Goal: Check status: Check status

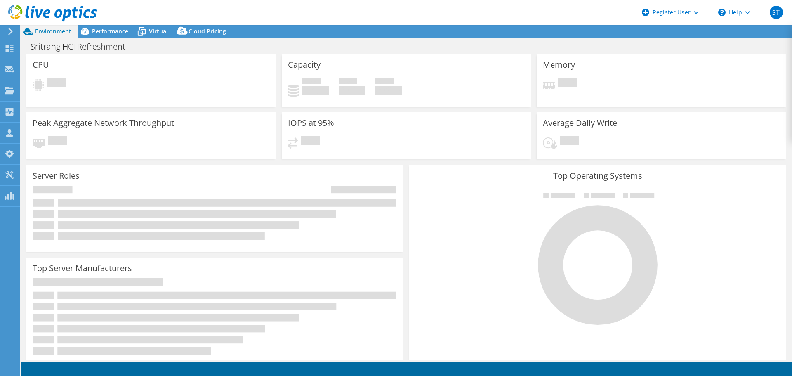
select select "USD"
select select "Singapore"
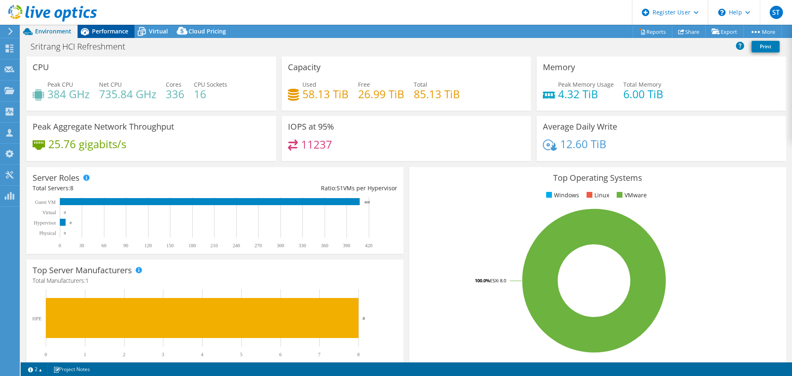
click at [105, 33] on span "Performance" at bounding box center [110, 31] width 36 height 8
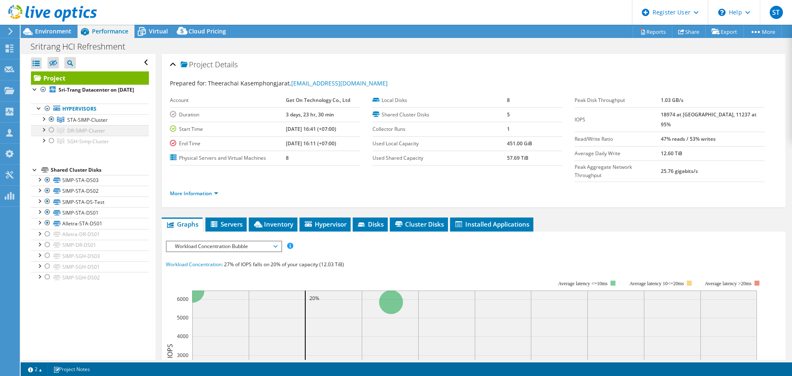
click at [52, 135] on div at bounding box center [51, 130] width 8 height 10
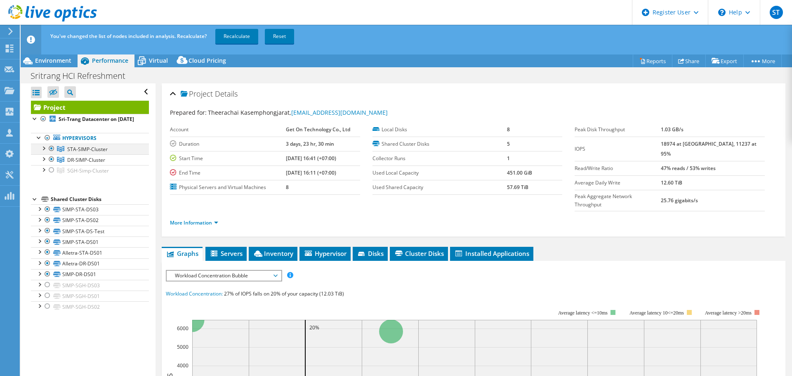
click at [52, 153] on div at bounding box center [51, 148] width 8 height 10
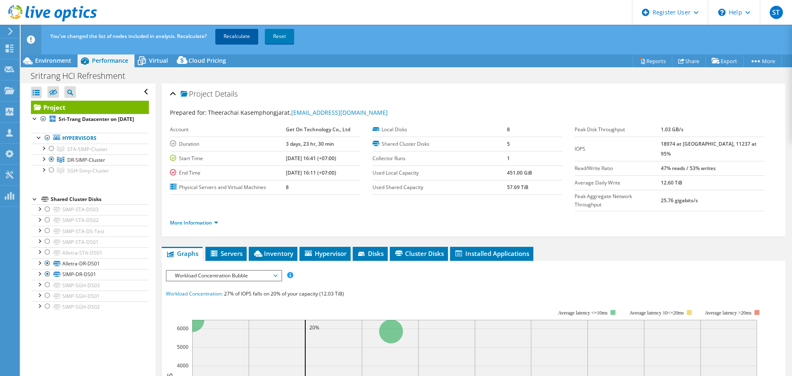
click at [237, 35] on link "Recalculate" at bounding box center [236, 36] width 43 height 15
click at [51, 59] on span "Environment" at bounding box center [53, 60] width 36 height 8
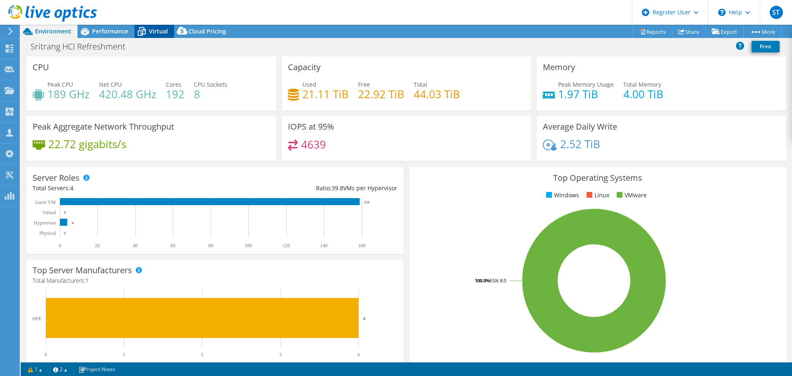
click at [147, 30] on icon at bounding box center [141, 31] width 14 height 14
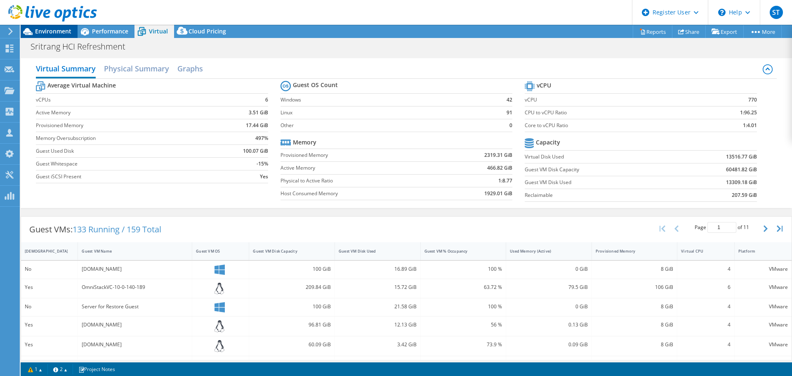
click at [63, 36] on div "Environment" at bounding box center [49, 31] width 57 height 13
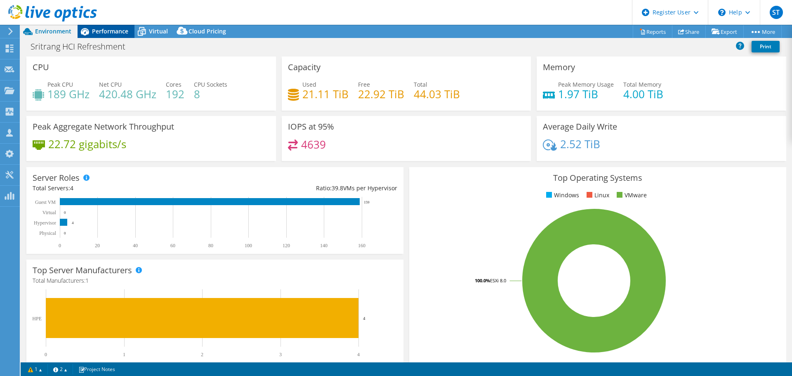
click at [113, 36] on div "Performance" at bounding box center [106, 31] width 57 height 13
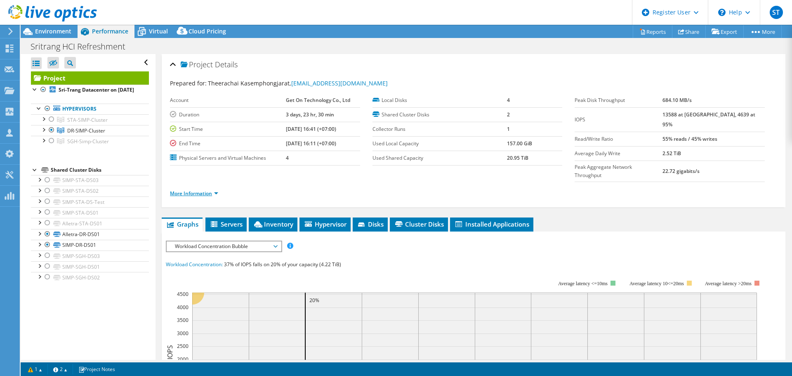
click at [196, 190] on link "More Information" at bounding box center [194, 193] width 48 height 7
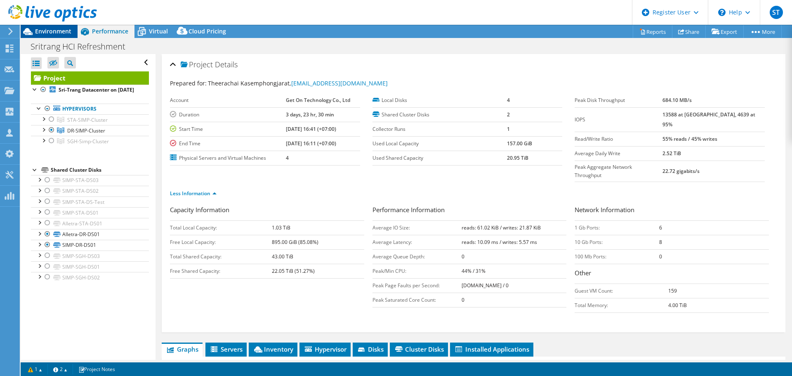
click at [57, 35] on div "Environment" at bounding box center [49, 31] width 57 height 13
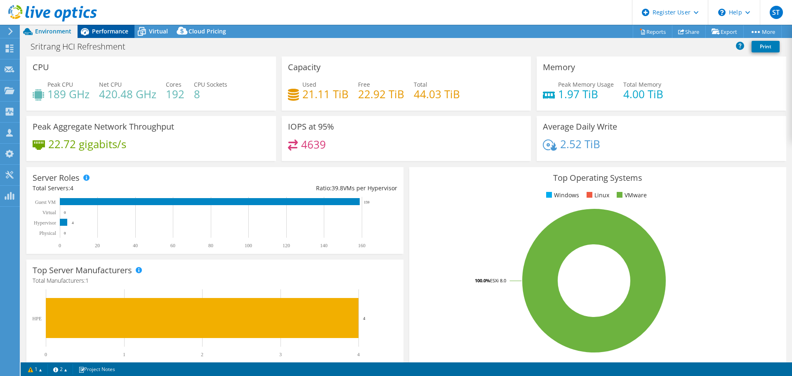
click at [115, 30] on span "Performance" at bounding box center [110, 31] width 36 height 8
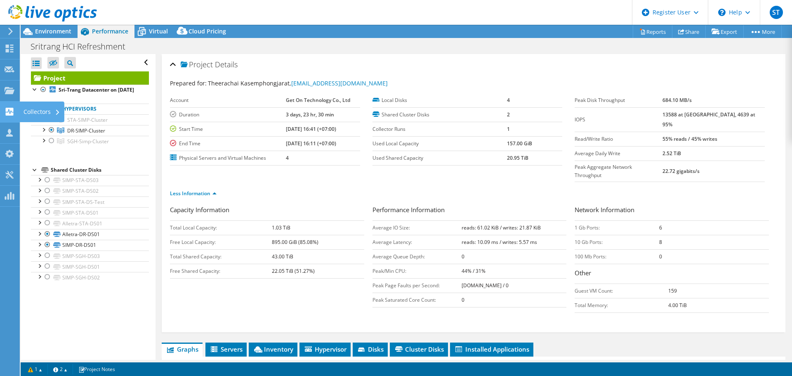
click at [8, 110] on use at bounding box center [10, 112] width 8 height 8
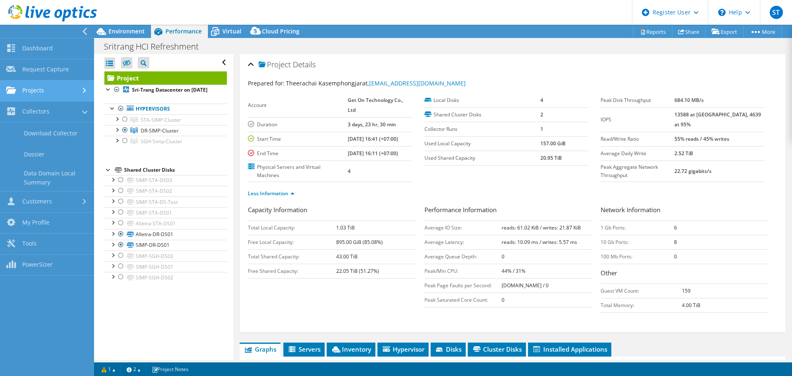
click at [51, 93] on link "Projects" at bounding box center [47, 90] width 94 height 21
click at [50, 111] on link "Search Projects" at bounding box center [47, 111] width 94 height 21
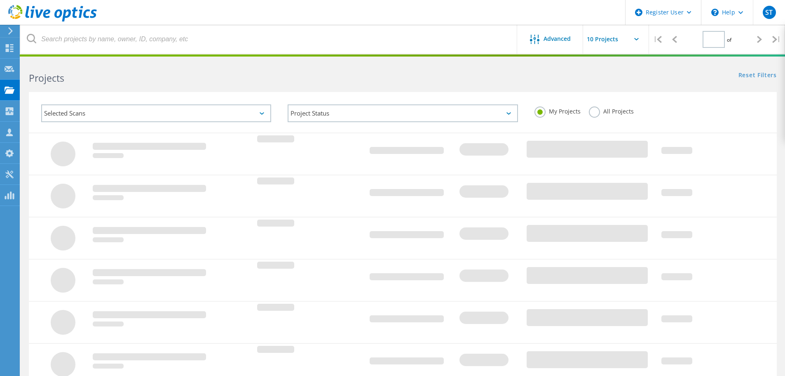
type input "1"
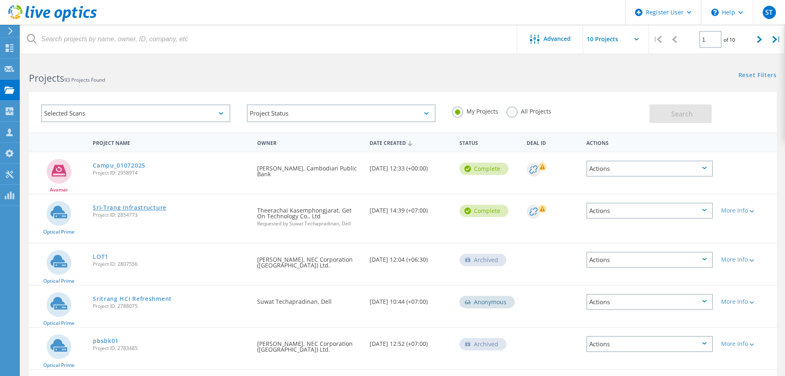
click at [149, 207] on link "Sri-Trang Infrastructure" at bounding box center [130, 208] width 74 height 6
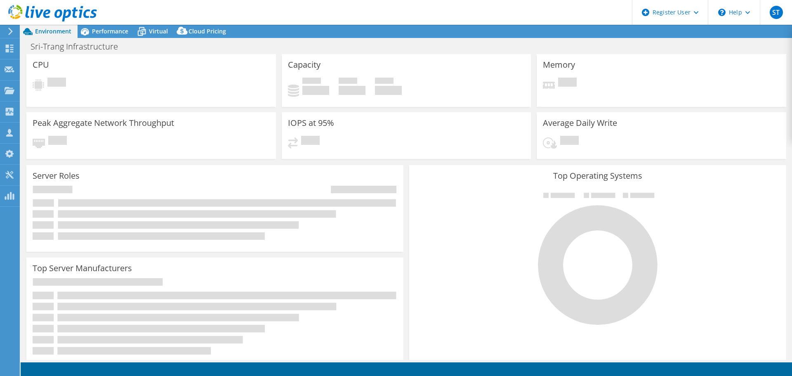
select select "USD"
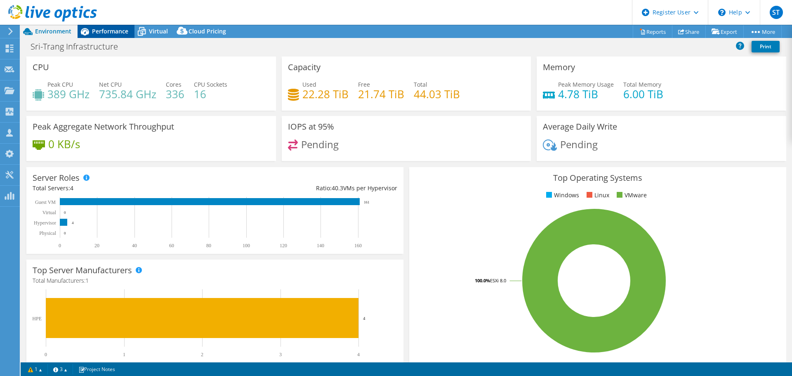
click at [109, 33] on span "Performance" at bounding box center [110, 31] width 36 height 8
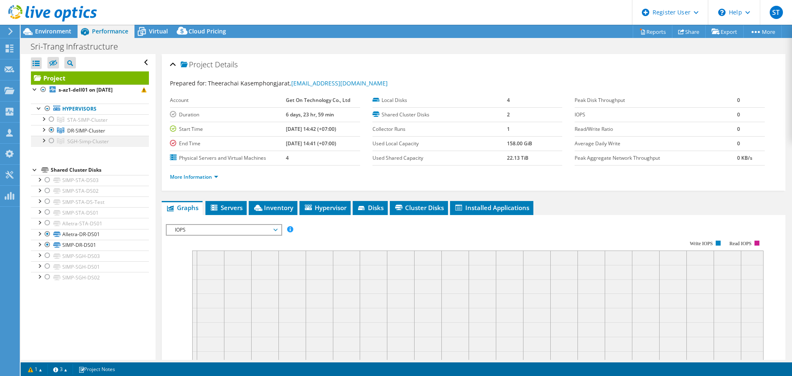
click at [52, 139] on div at bounding box center [51, 141] width 8 height 10
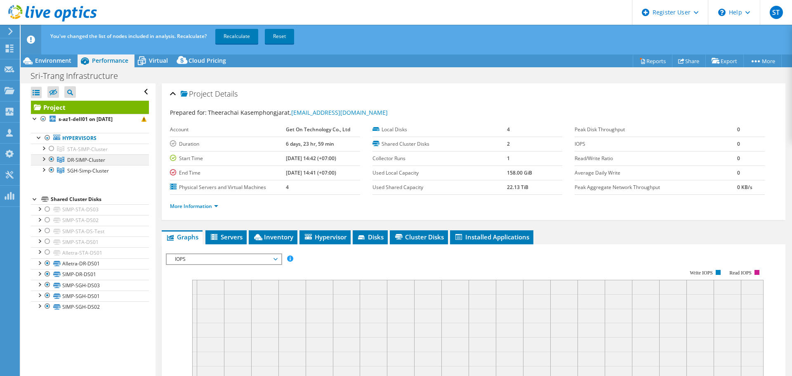
click at [52, 158] on div at bounding box center [51, 159] width 8 height 10
click at [236, 36] on link "Recalculate" at bounding box center [236, 36] width 43 height 15
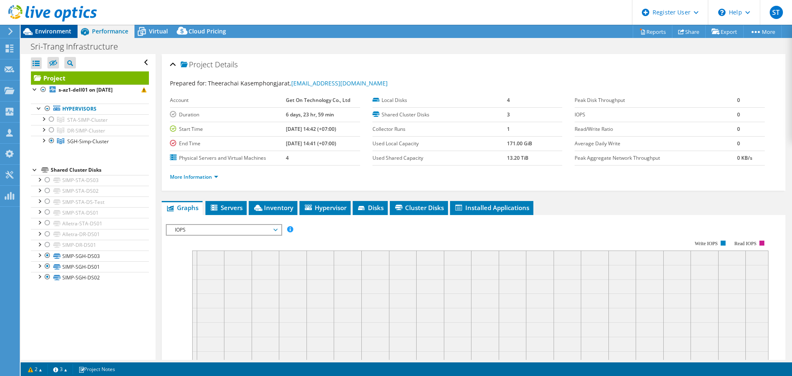
click at [62, 30] on span "Environment" at bounding box center [53, 31] width 36 height 8
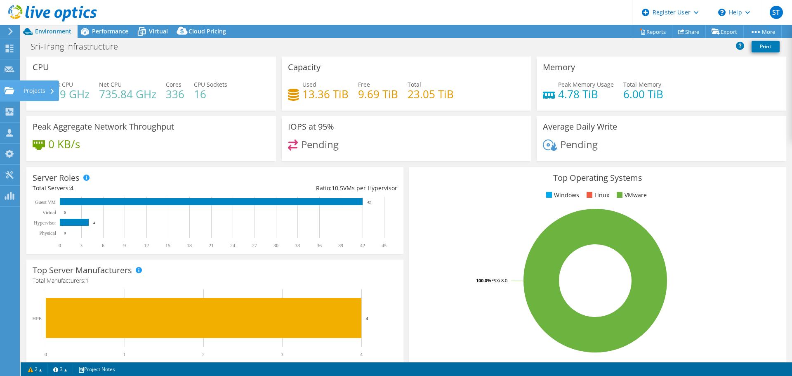
click at [10, 91] on use at bounding box center [10, 90] width 10 height 7
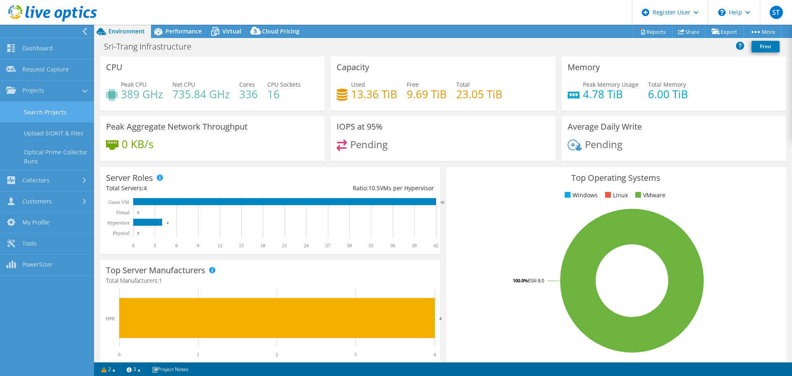
click at [40, 106] on link "Search Projects" at bounding box center [47, 111] width 94 height 21
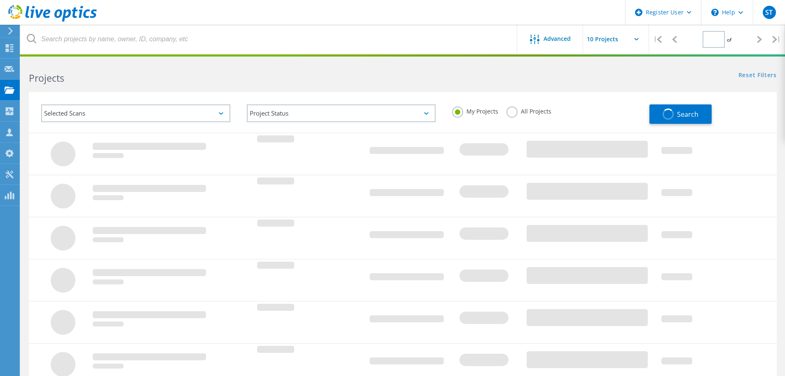
type input "1"
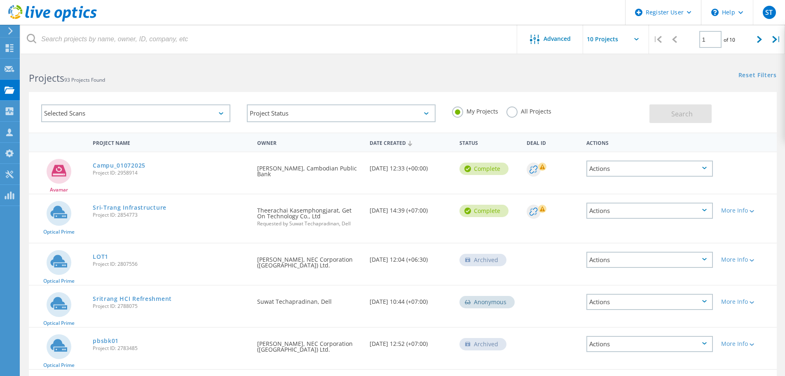
click at [707, 213] on div "Actions" at bounding box center [650, 210] width 127 height 16
click at [748, 211] on div "More Info" at bounding box center [748, 210] width 52 height 6
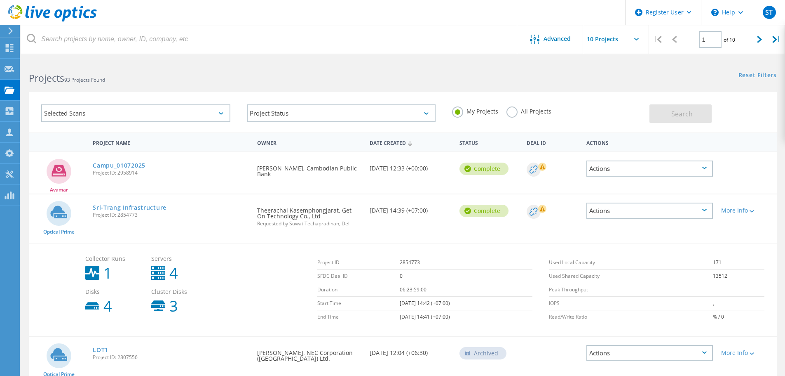
click at [706, 212] on div "Actions" at bounding box center [650, 210] width 127 height 16
click at [629, 204] on div "Project Details" at bounding box center [650, 204] width 125 height 13
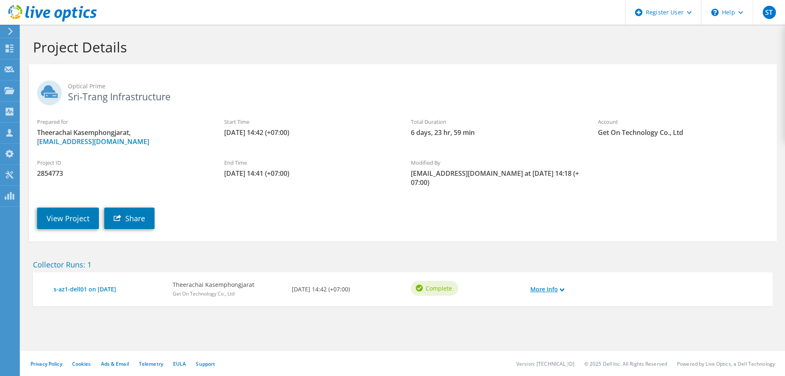
click at [544, 289] on link "More Info" at bounding box center [548, 289] width 34 height 9
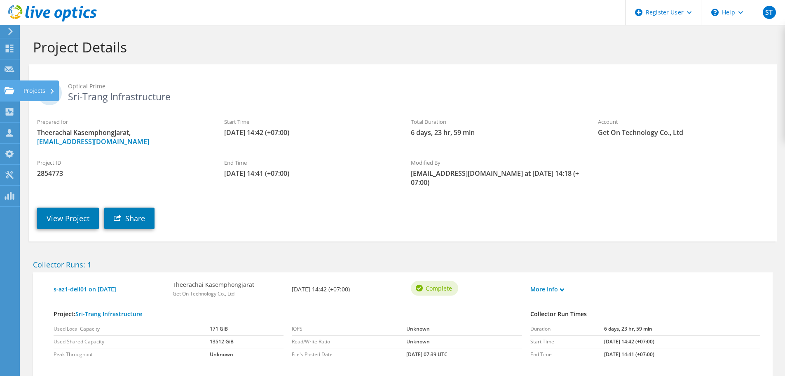
click at [28, 89] on div "Projects" at bounding box center [39, 90] width 40 height 21
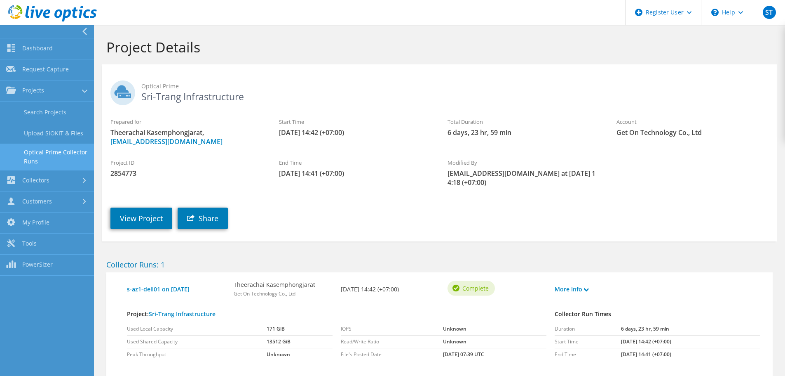
click at [73, 151] on link "Optical Prime Collector Runs" at bounding box center [47, 156] width 94 height 26
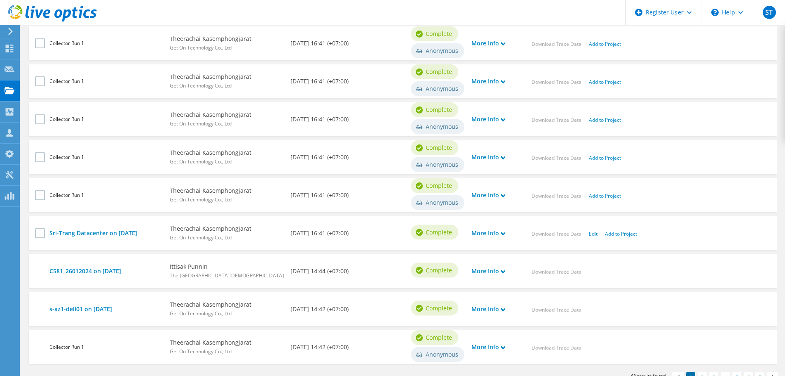
scroll to position [396, 0]
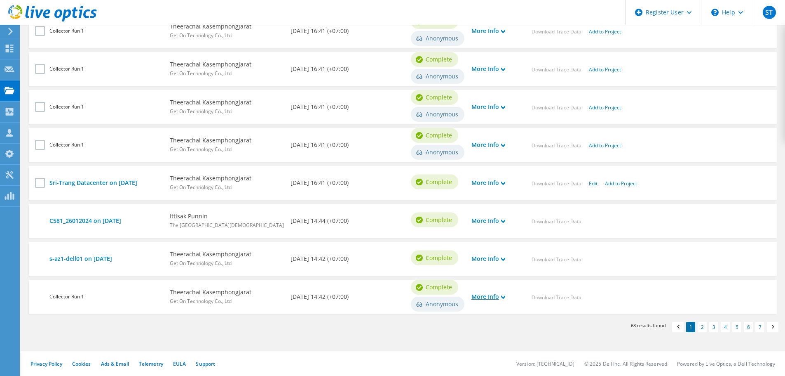
click at [506, 296] on icon at bounding box center [503, 297] width 4 height 4
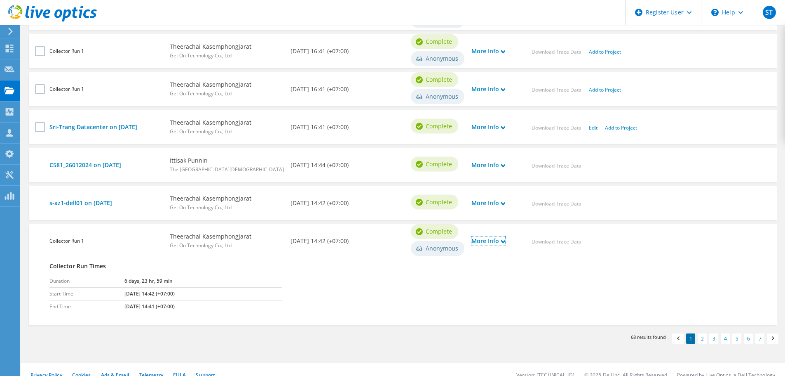
scroll to position [452, 0]
click at [496, 204] on link "More Info" at bounding box center [489, 202] width 34 height 9
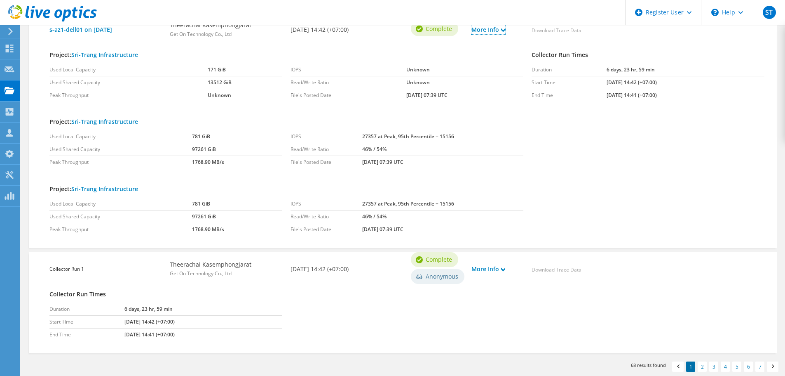
scroll to position [665, 0]
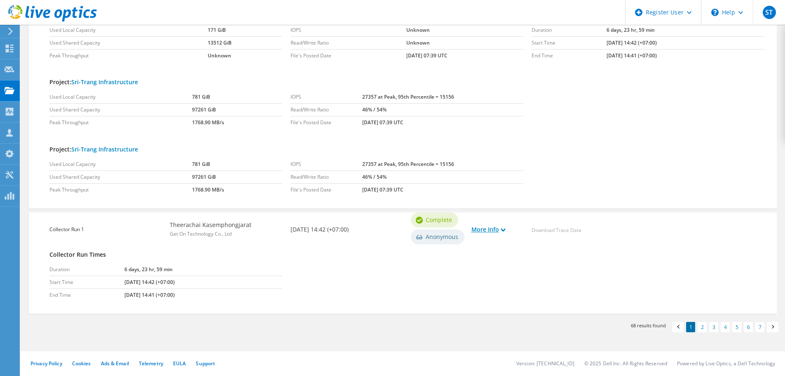
click at [506, 230] on icon at bounding box center [503, 230] width 4 height 4
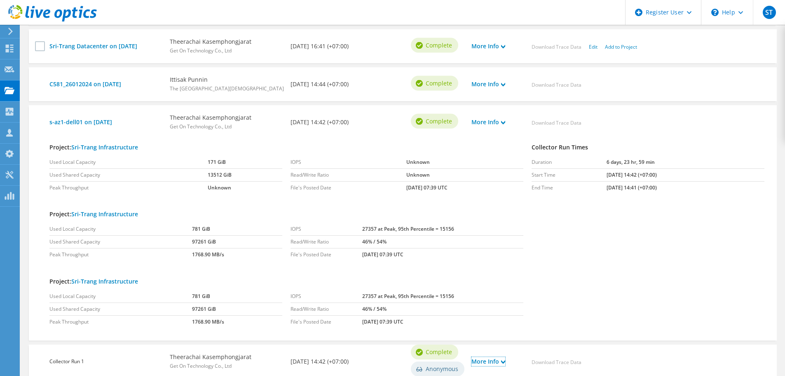
scroll to position [532, 0]
click at [496, 125] on link "More Info" at bounding box center [489, 122] width 34 height 9
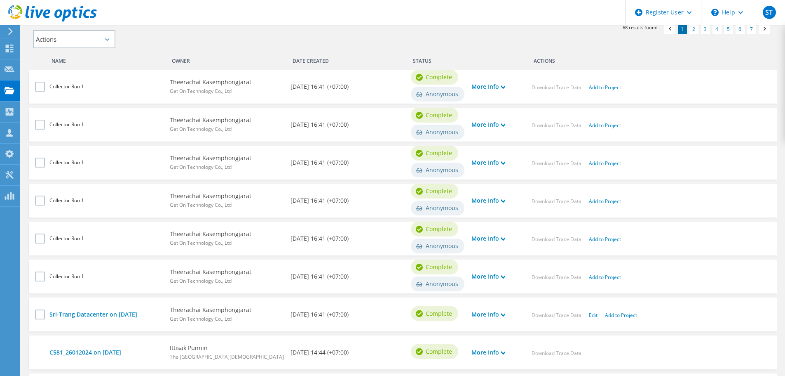
scroll to position [264, 0]
click at [128, 313] on link "Sri-Trang Datacenter on 2/7/2025" at bounding box center [105, 314] width 112 height 9
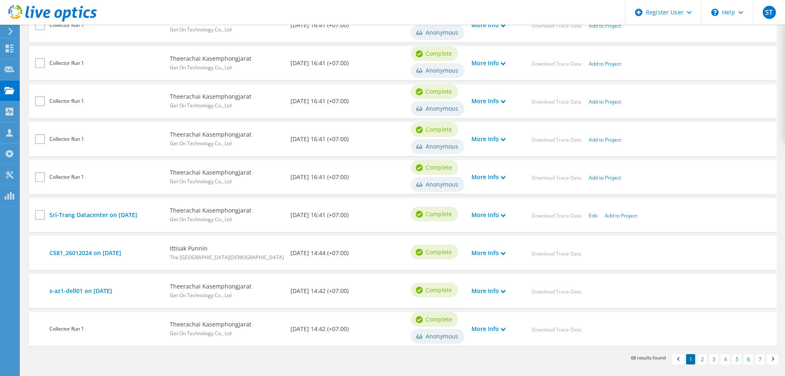
scroll to position [367, 0]
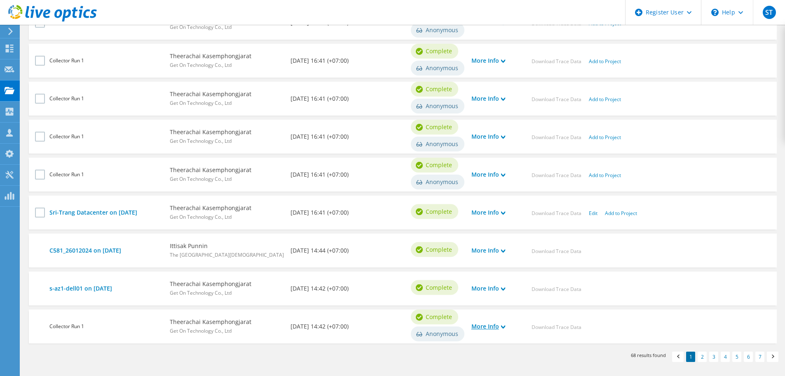
click at [492, 325] on link "More Info" at bounding box center [489, 326] width 34 height 9
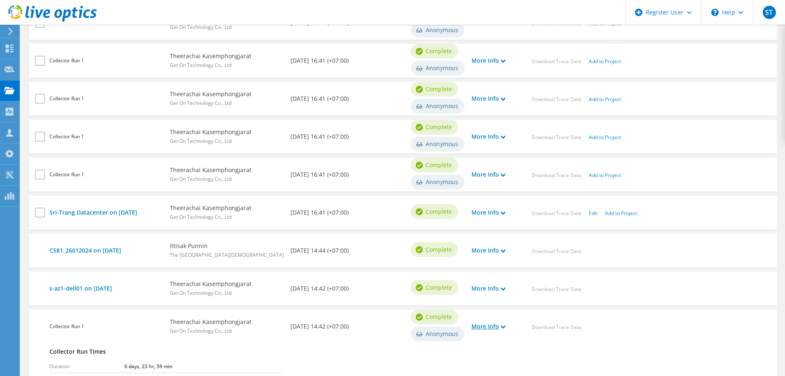
click at [505, 325] on icon at bounding box center [503, 327] width 4 height 4
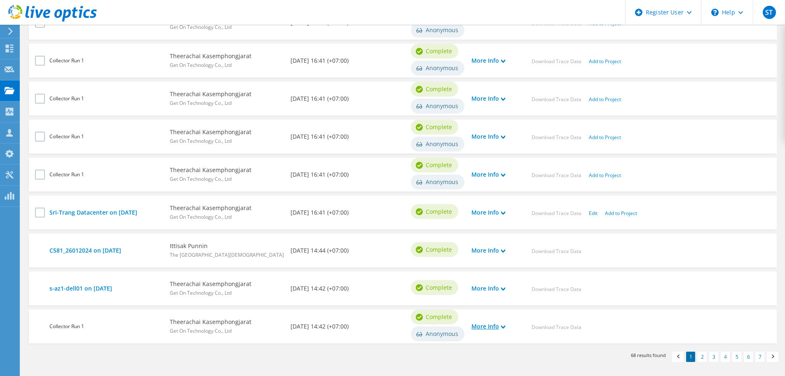
click at [505, 325] on icon at bounding box center [503, 327] width 4 height 4
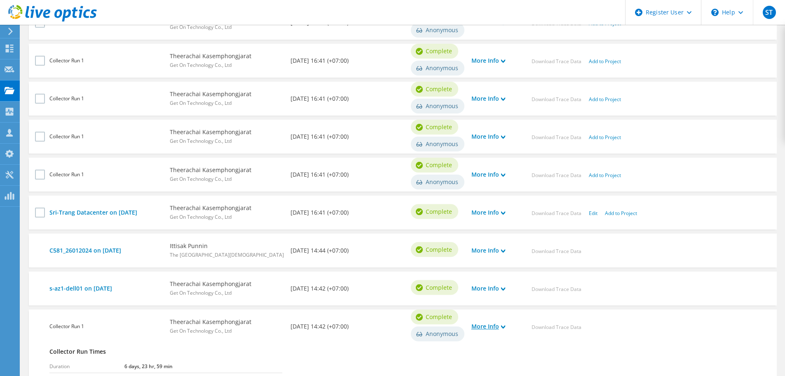
click at [505, 325] on icon at bounding box center [503, 327] width 4 height 4
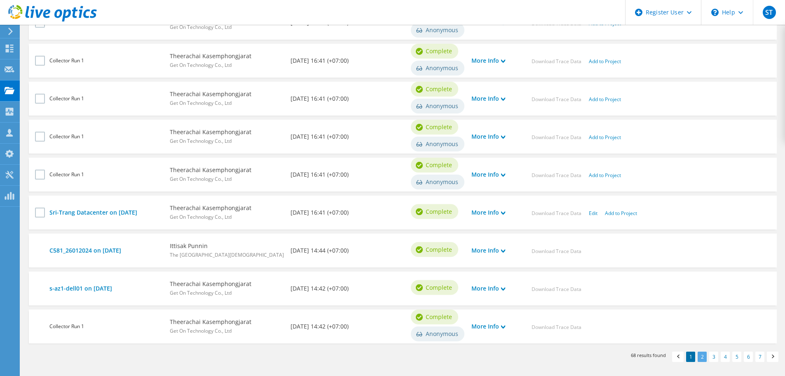
click at [701, 355] on link "2" at bounding box center [702, 356] width 9 height 10
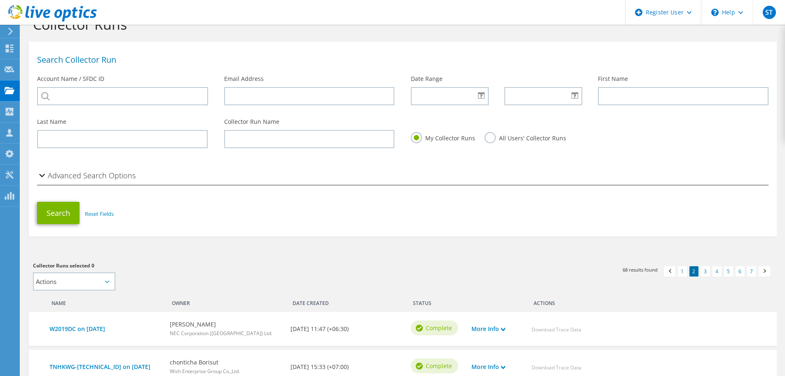
scroll to position [22, 0]
click at [12, 92] on use at bounding box center [10, 90] width 10 height 7
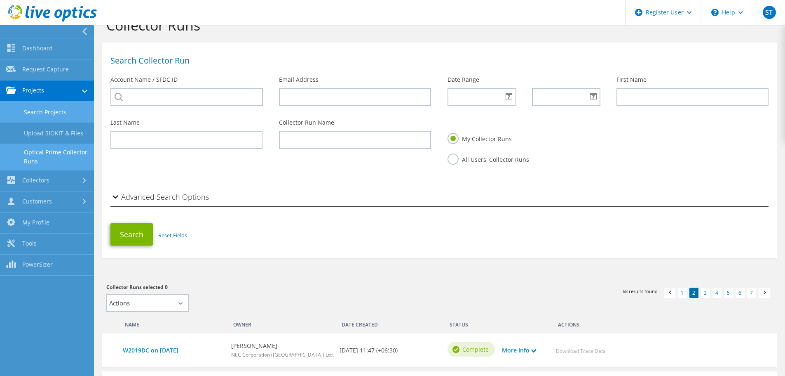
click at [47, 111] on link "Search Projects" at bounding box center [47, 111] width 94 height 21
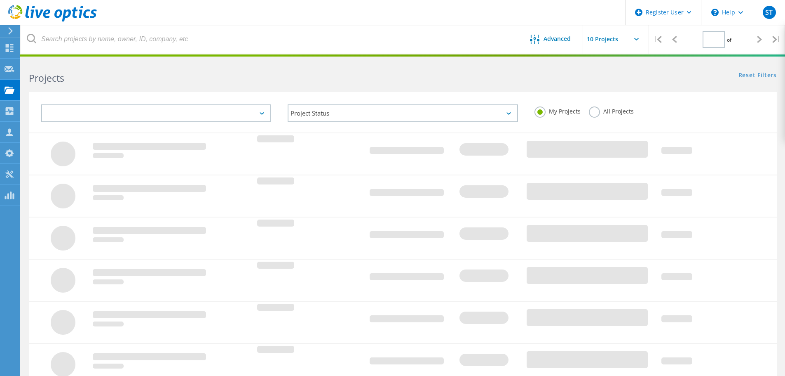
type input "1"
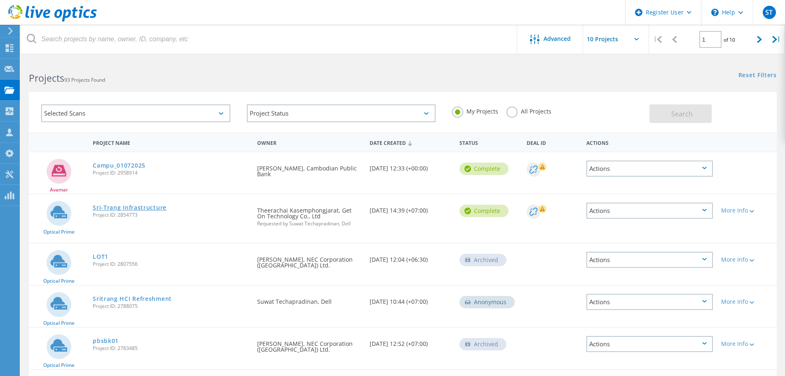
click at [159, 205] on link "Sri-Trang Infrastructure" at bounding box center [130, 208] width 74 height 6
